Goal: Navigation & Orientation: Find specific page/section

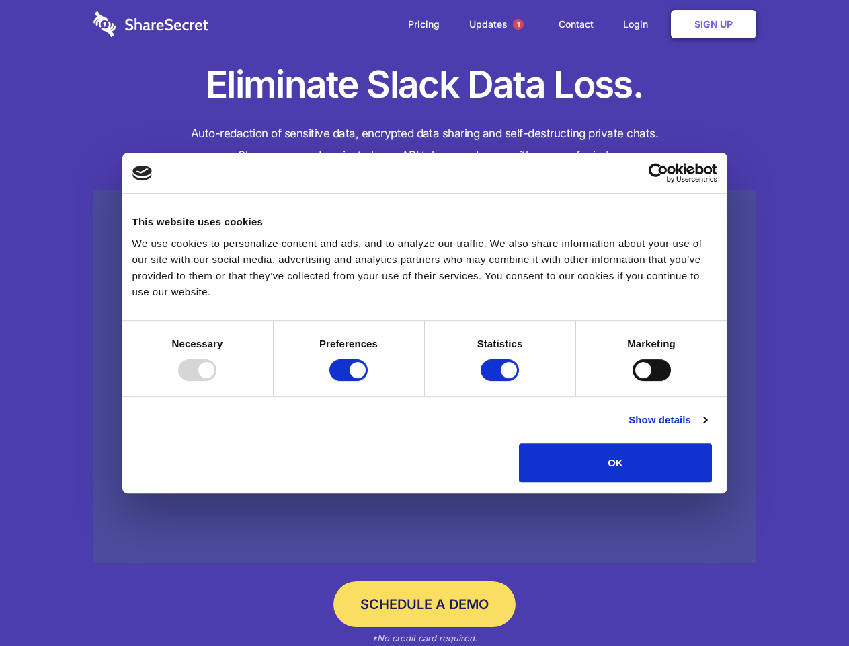
click at [217, 381] on div at bounding box center [197, 370] width 38 height 22
click at [368, 381] on input "Preferences" at bounding box center [348, 370] width 38 height 22
checkbox input "false"
click at [502, 381] on input "Statistics" at bounding box center [500, 370] width 38 height 22
checkbox input "false"
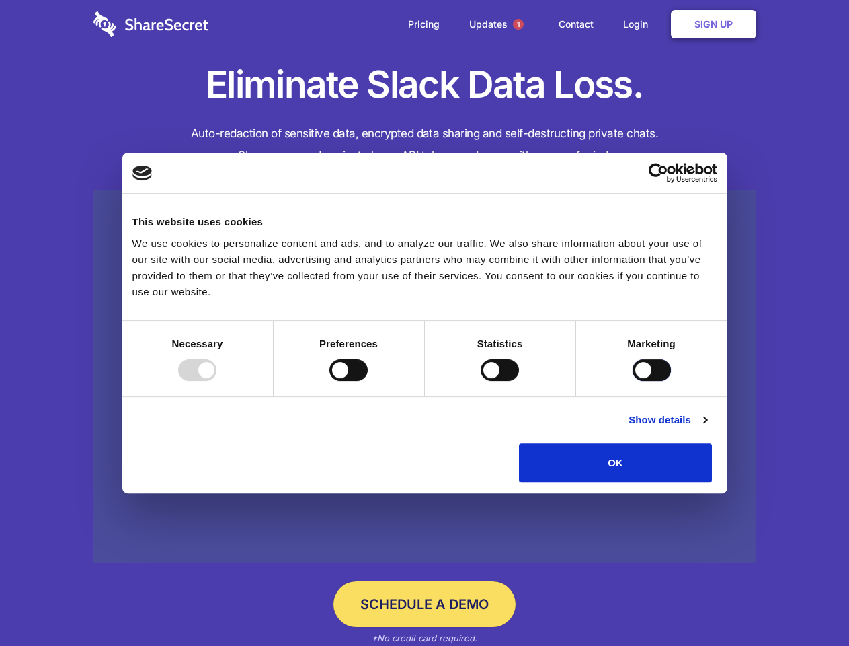
click at [633, 381] on input "Marketing" at bounding box center [652, 370] width 38 height 22
checkbox input "true"
click at [707, 428] on link "Show details" at bounding box center [668, 420] width 78 height 16
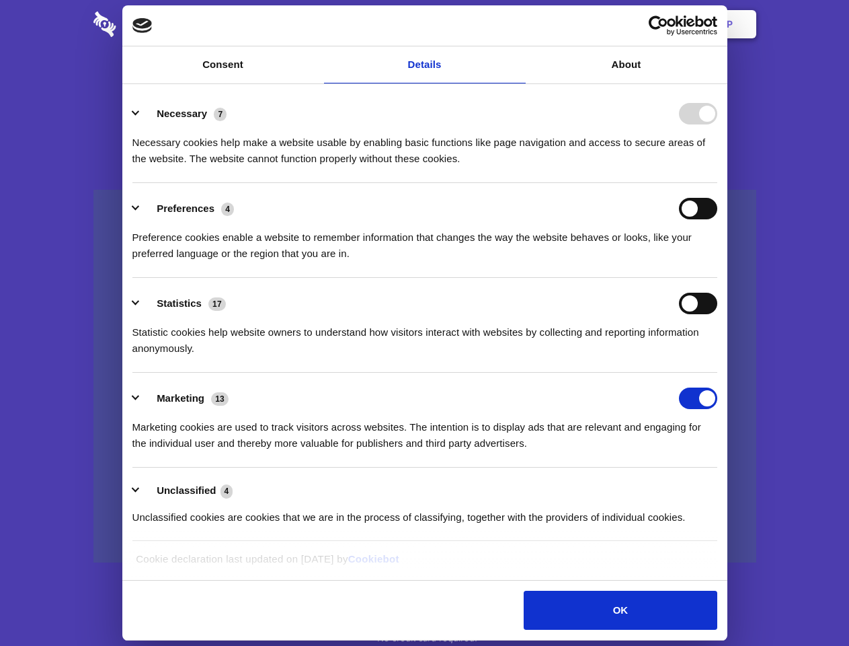
click at [717, 183] on li "Necessary 7 Necessary cookies help make a website usable by enabling basic func…" at bounding box center [424, 135] width 585 height 95
click at [518, 24] on span "1" at bounding box center [518, 24] width 11 height 11
